Goal: Use online tool/utility: Utilize a website feature to perform a specific function

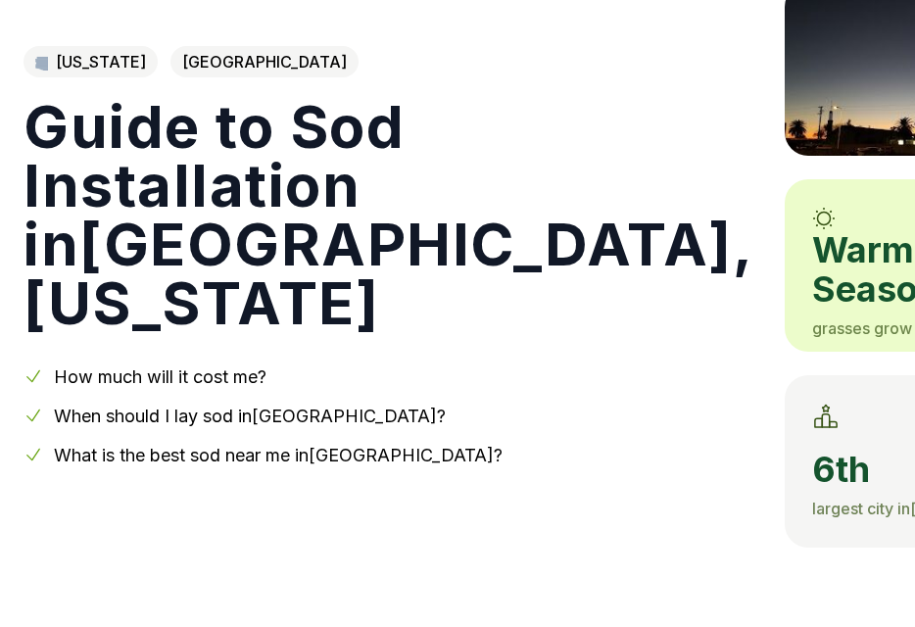
scroll to position [195, 0]
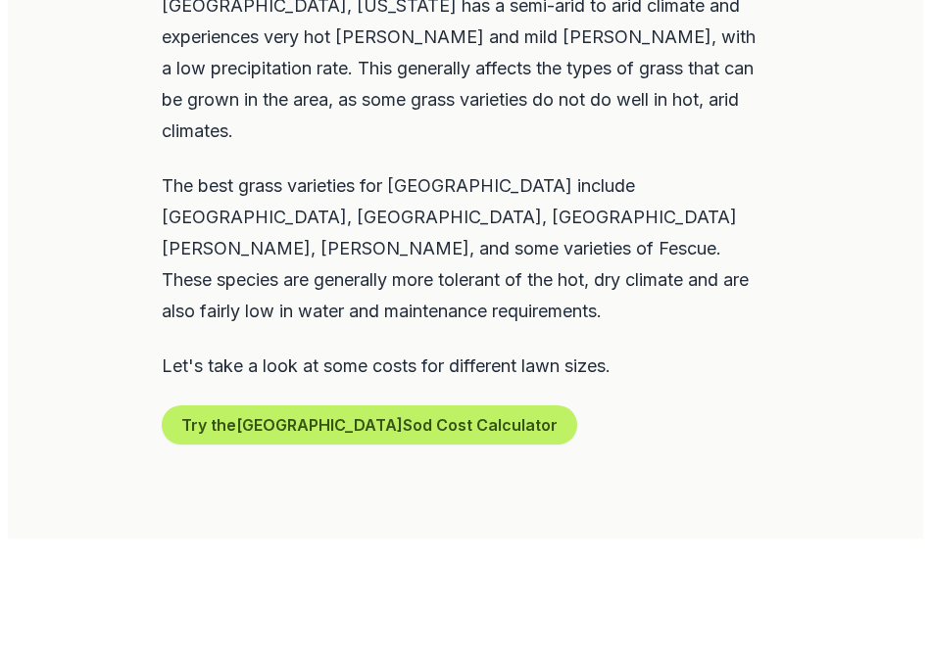
scroll to position [1147, 0]
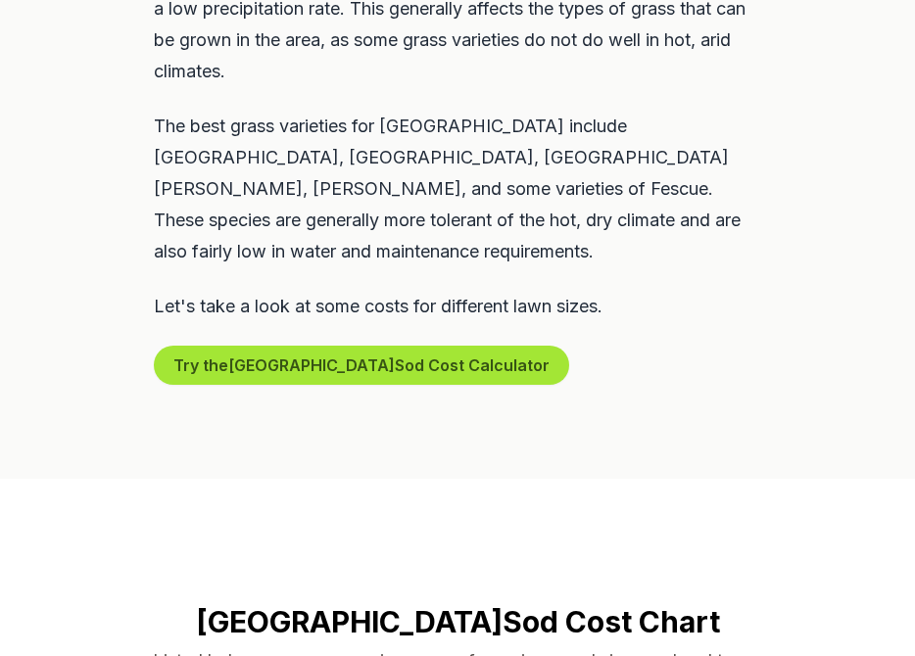
click at [245, 346] on button "Try the Glendale Sod Cost Calculator" at bounding box center [361, 365] width 415 height 39
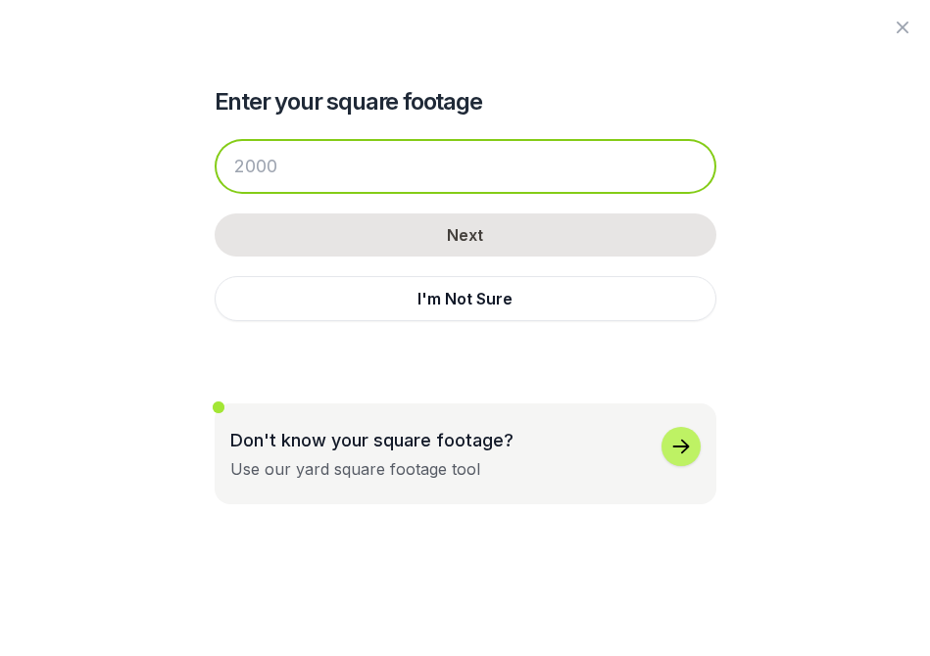
click at [278, 168] on input "number" at bounding box center [466, 166] width 502 height 55
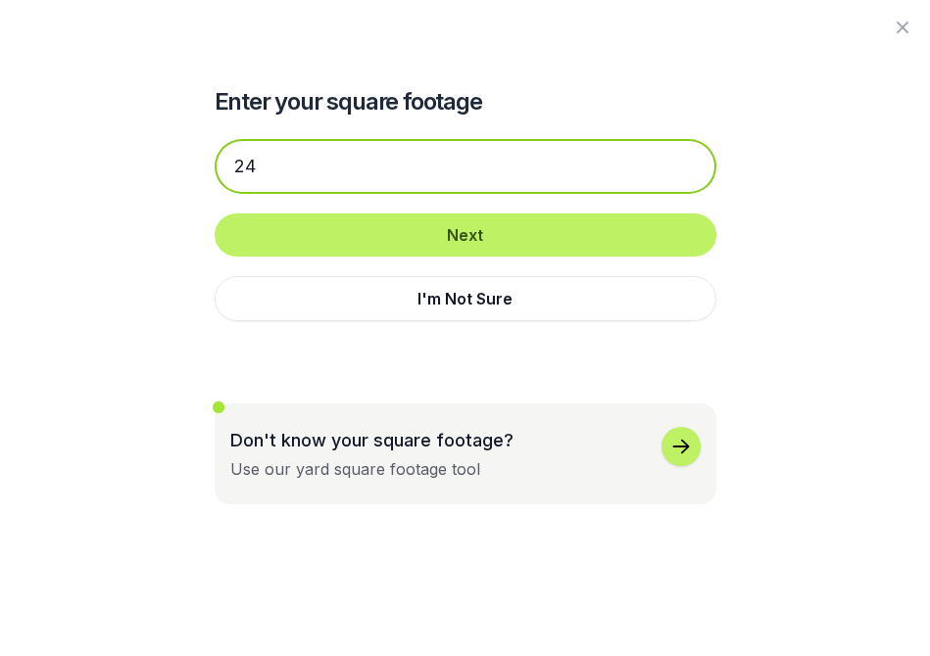
type input "2"
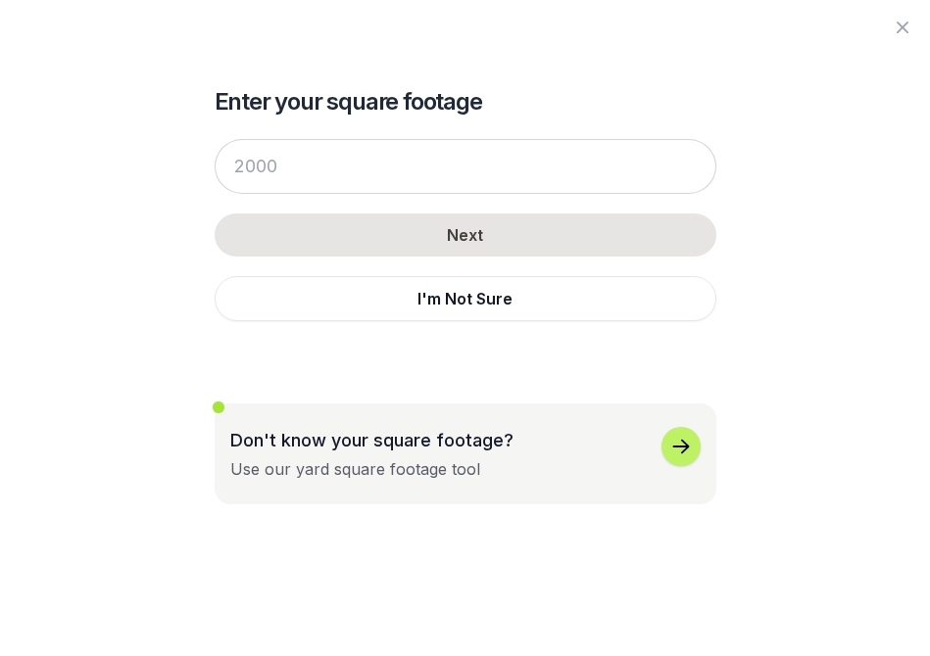
click at [682, 446] on icon "button" at bounding box center [681, 447] width 24 height 24
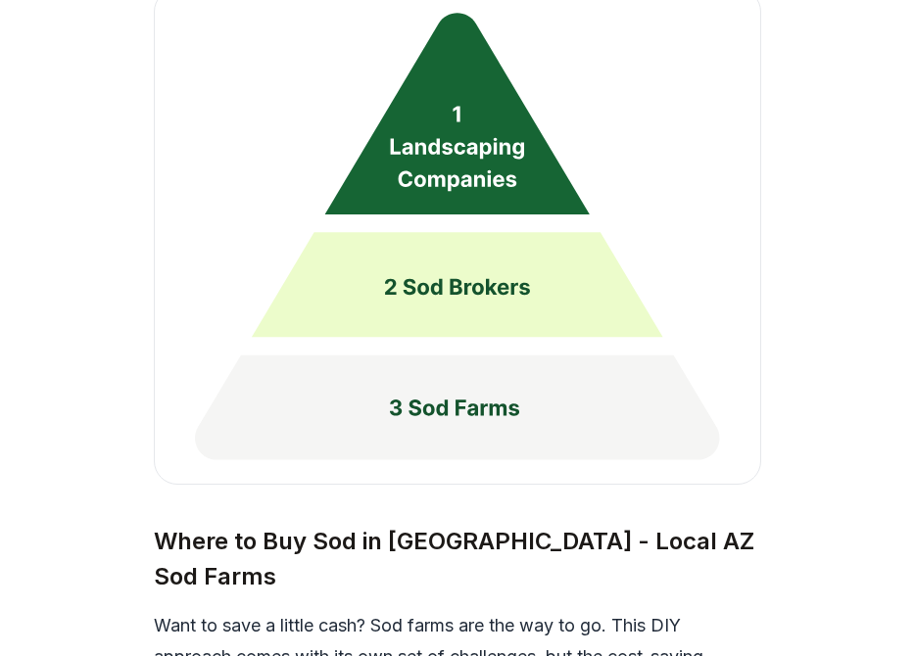
scroll to position [4913, 0]
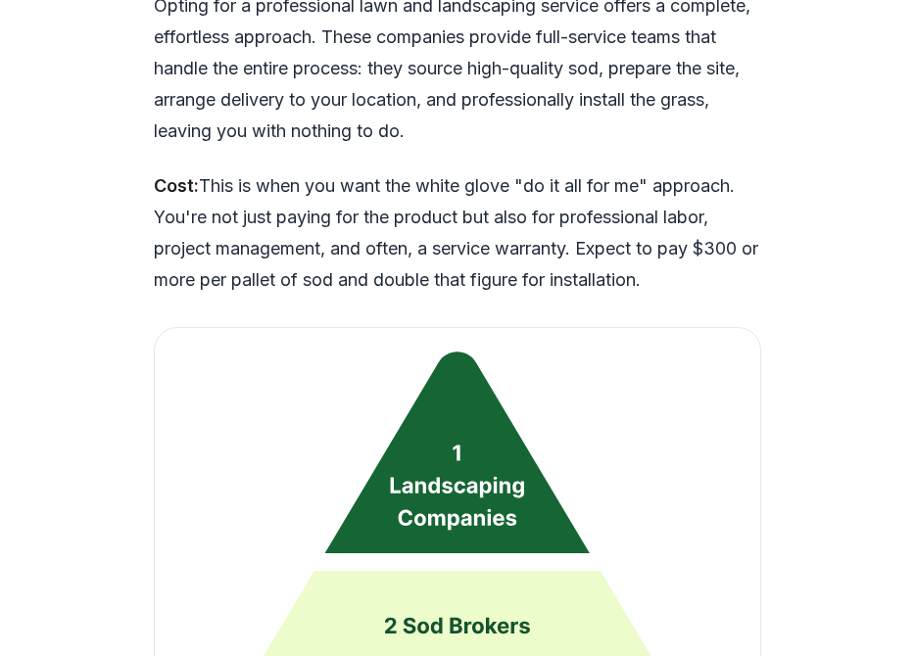
click at [419, 336] on img at bounding box center [457, 575] width 607 height 497
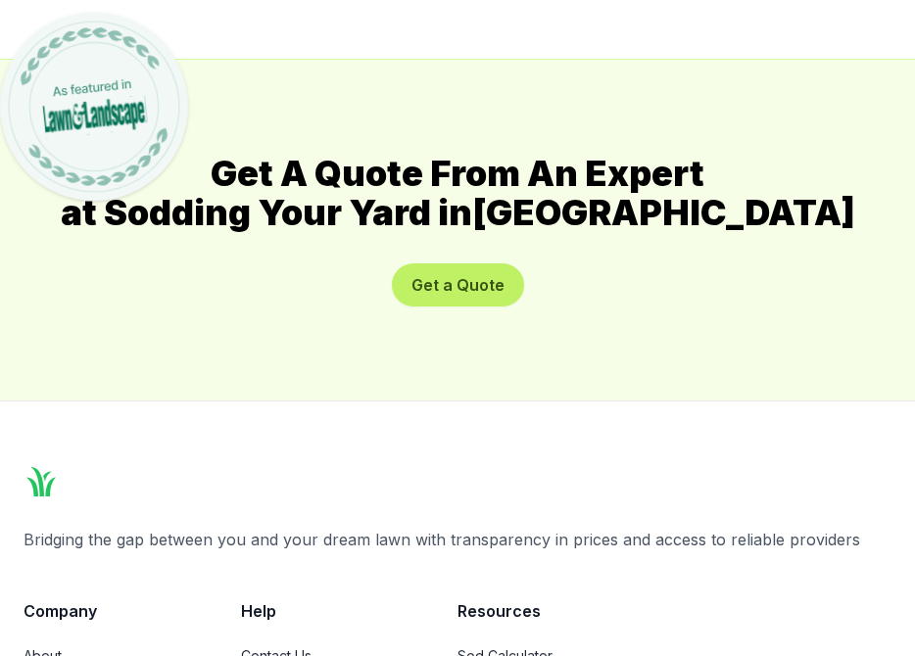
scroll to position [10810, 0]
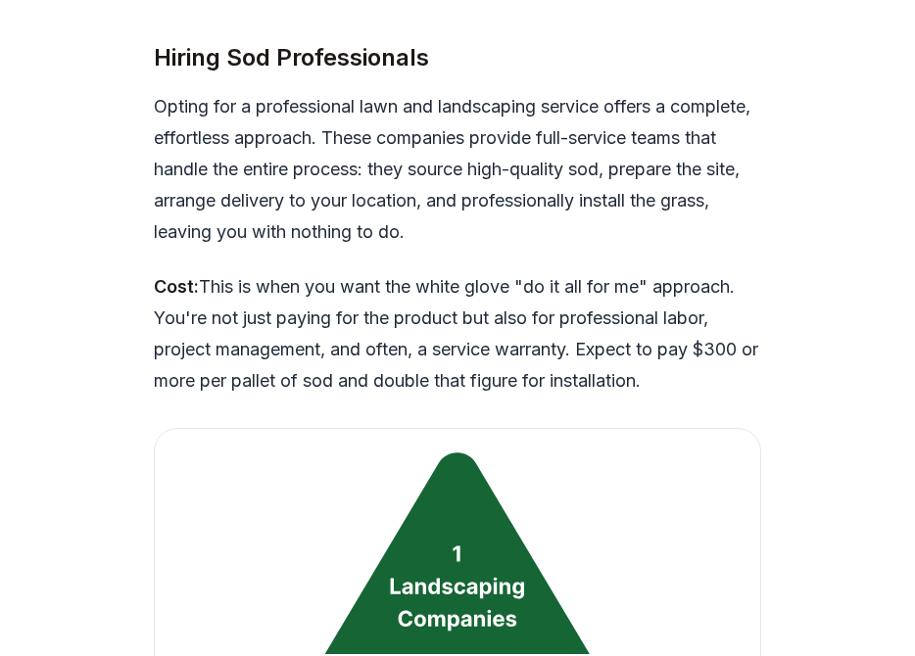
scroll to position [5434, 0]
